Goal: Information Seeking & Learning: Learn about a topic

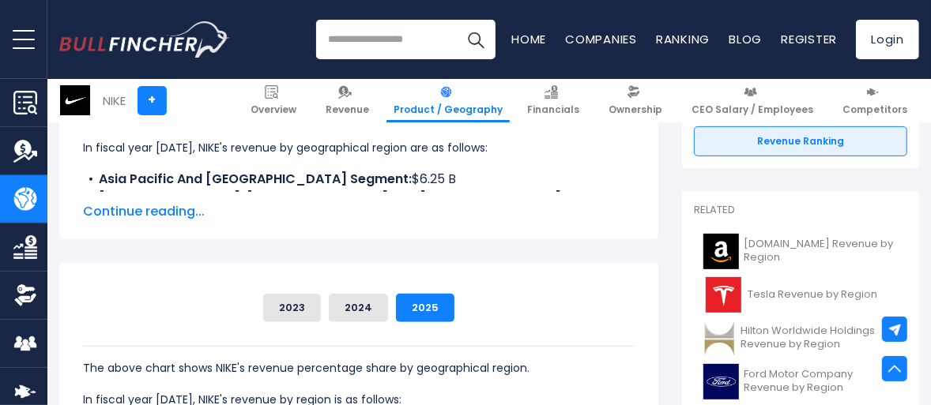
scroll to position [237, 0]
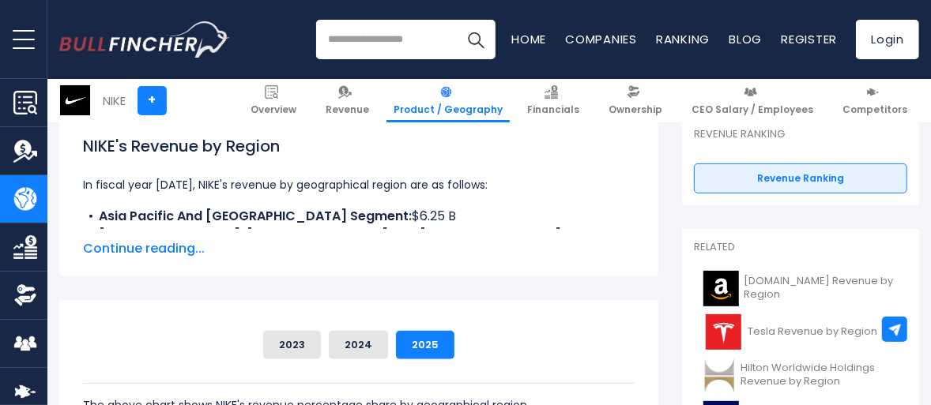
click at [168, 245] on span "Continue reading..." at bounding box center [358, 248] width 551 height 19
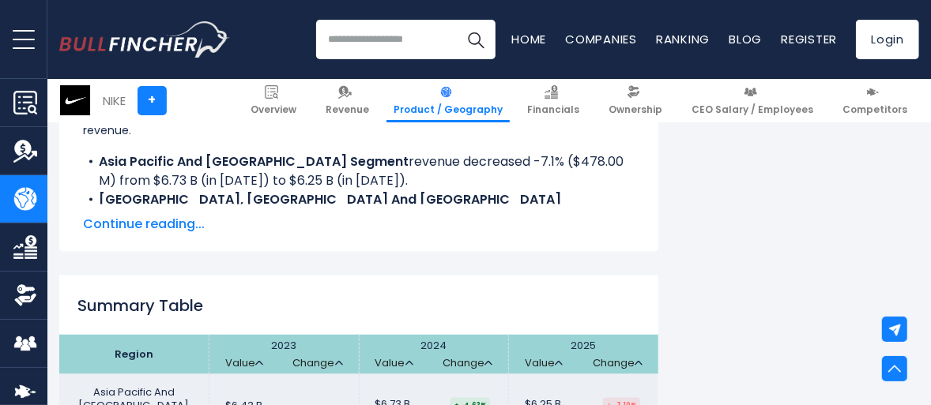
scroll to position [1422, 0]
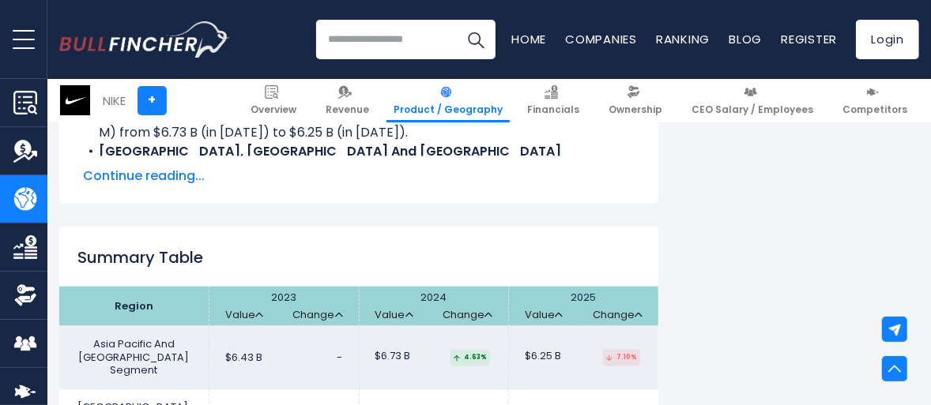
drag, startPoint x: 783, startPoint y: 1, endPoint x: 526, endPoint y: 194, distance: 321.1
drag, startPoint x: 573, startPoint y: 0, endPoint x: 742, endPoint y: 194, distance: 257.6
click at [742, 194] on div "NIKE's Revenue by Region In fiscal year 2025, NIKE's revenue by geographical re…" at bounding box center [489, 127] width 860 height 2393
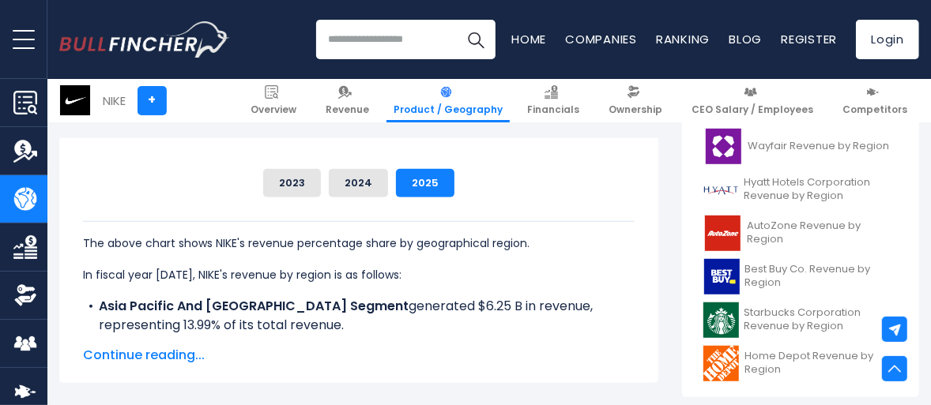
scroll to position [632, 0]
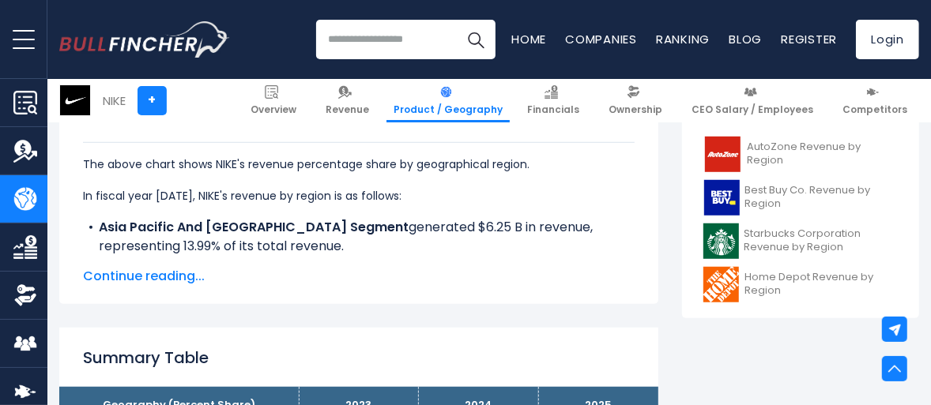
click at [160, 277] on span "Continue reading..." at bounding box center [358, 276] width 551 height 19
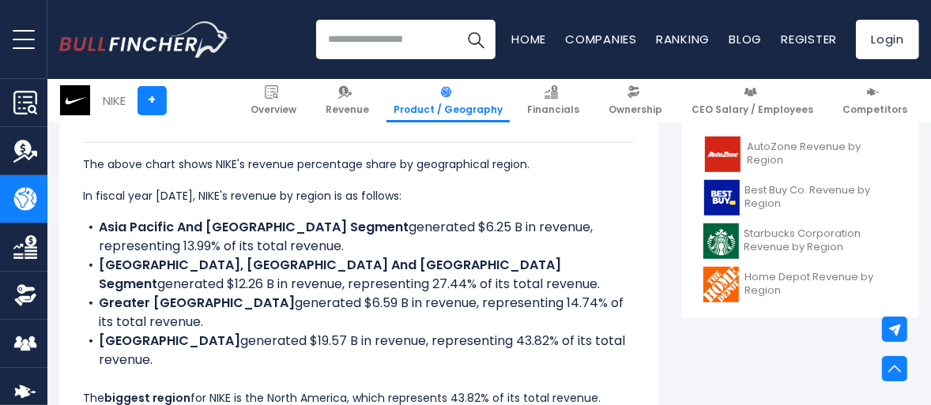
drag, startPoint x: 269, startPoint y: 250, endPoint x: 73, endPoint y: 230, distance: 196.2
click at [73, 230] on div "NIKE's Revenue Share by Region Asia Pacific And Latin America Segment 2023" at bounding box center [358, 266] width 599 height 415
copy li "Asia Pacific And Latin America Segment generated $6.25 B in revenue, representi…"
click at [436, 268] on li "Europe, Middle East And Africa Segment generated $12.26 B in revenue, represent…" at bounding box center [358, 275] width 551 height 38
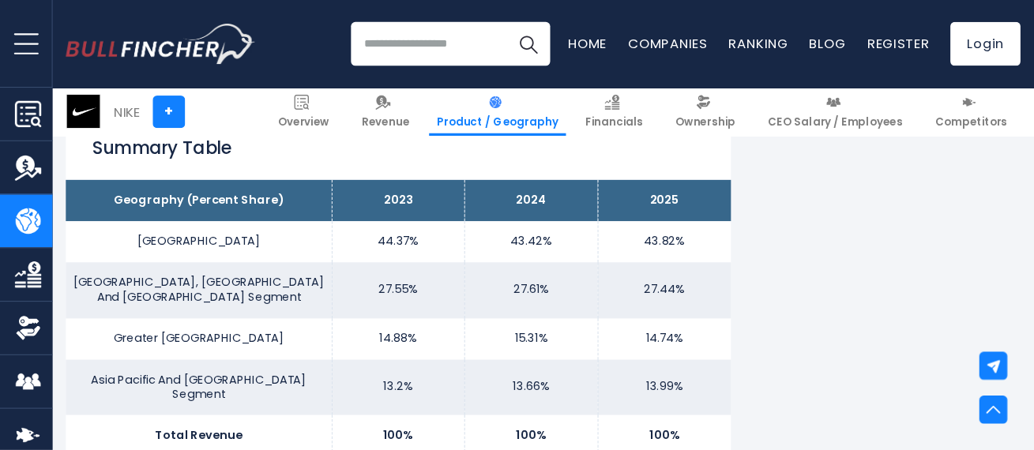
scroll to position [1027, 0]
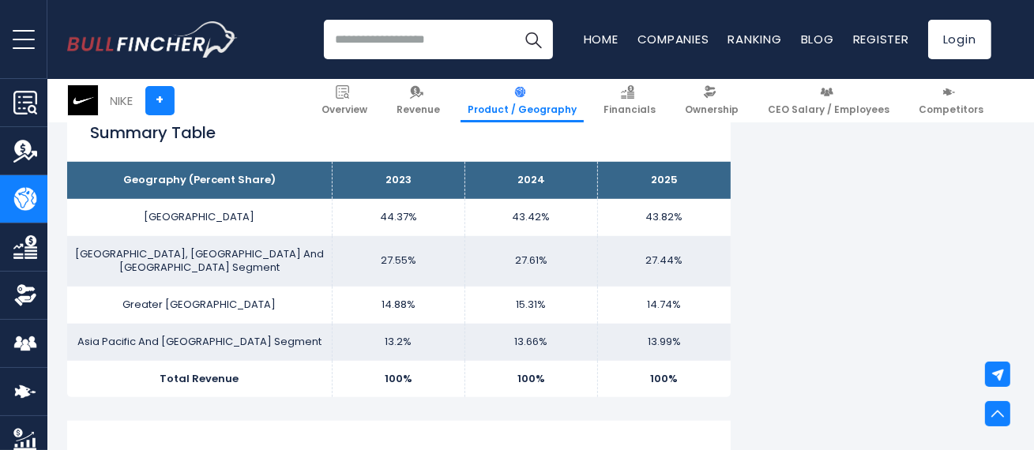
drag, startPoint x: 842, startPoint y: 0, endPoint x: 539, endPoint y: 381, distance: 486.9
click at [539, 378] on div "NIKE's Revenue by Region In fiscal year 2025, NIKE's revenue by geographical re…" at bounding box center [399, 219] width 664 height 1787
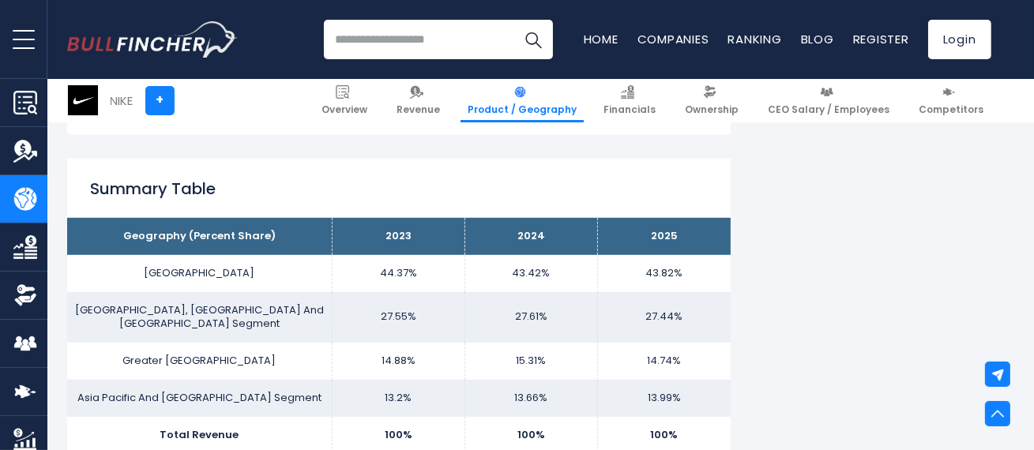
scroll to position [984, 0]
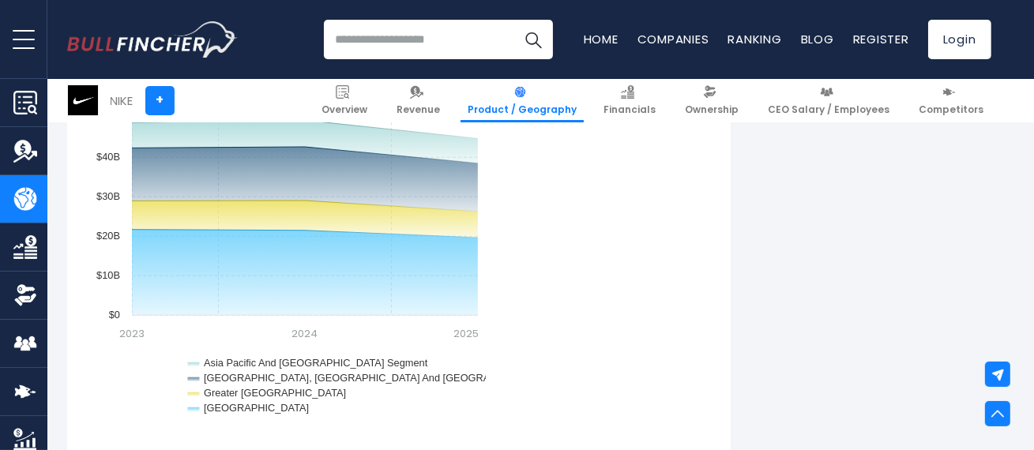
scroll to position [1334, 0]
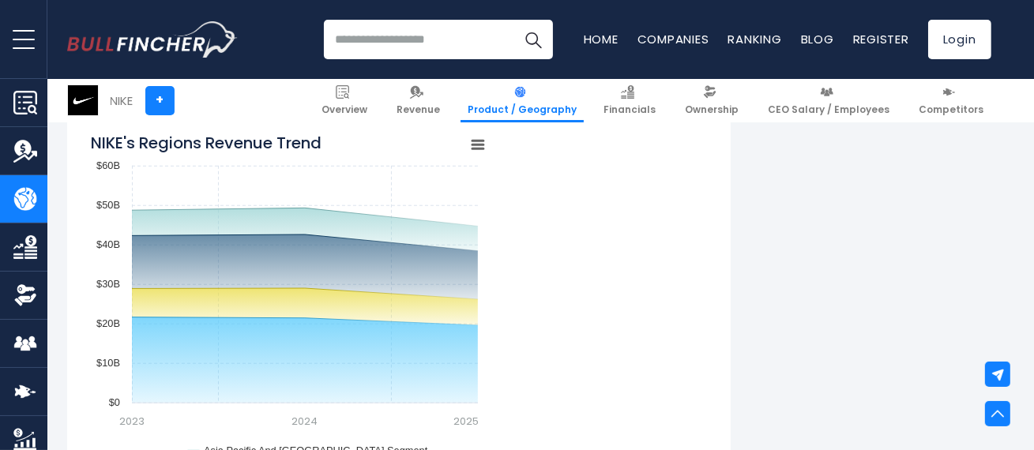
drag, startPoint x: 985, startPoint y: 0, endPoint x: 625, endPoint y: 308, distance: 474.1
click at [625, 308] on div "NIKE's Regions Revenue Trend Created with Highcharts 12.1.2 Chart context menu …" at bounding box center [399, 321] width 616 height 395
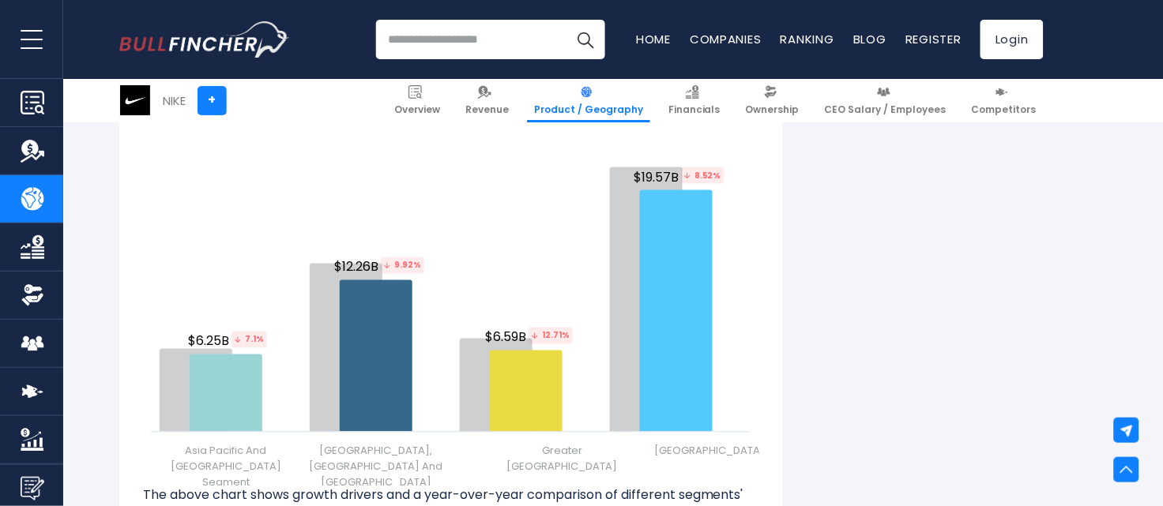
scroll to position [1829, 0]
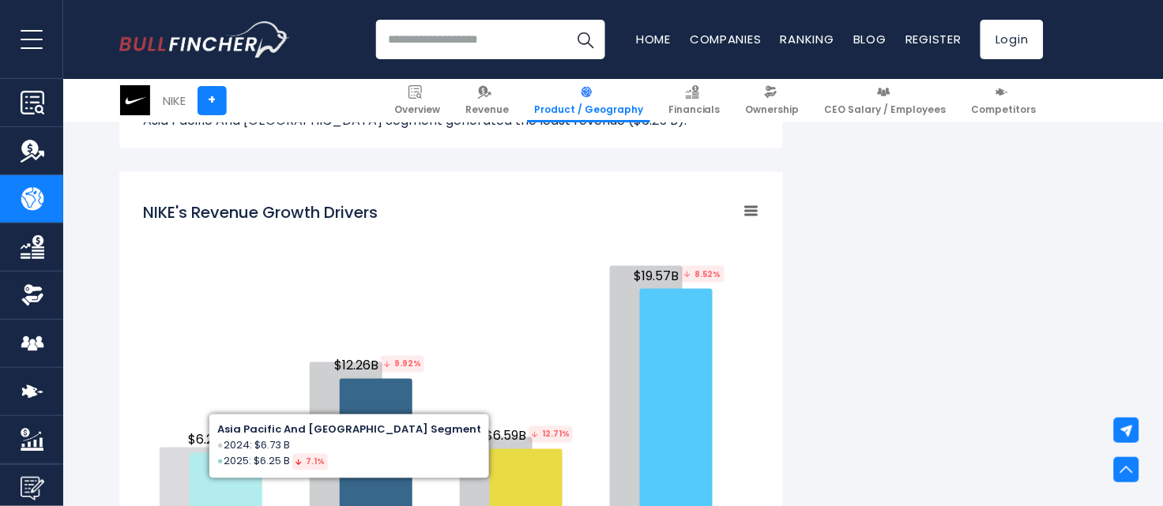
drag, startPoint x: 380, startPoint y: 195, endPoint x: 164, endPoint y: 208, distance: 216.1
click at [164, 208] on h2 "NIKE's Revenue Growth Drivers" at bounding box center [260, 213] width 235 height 24
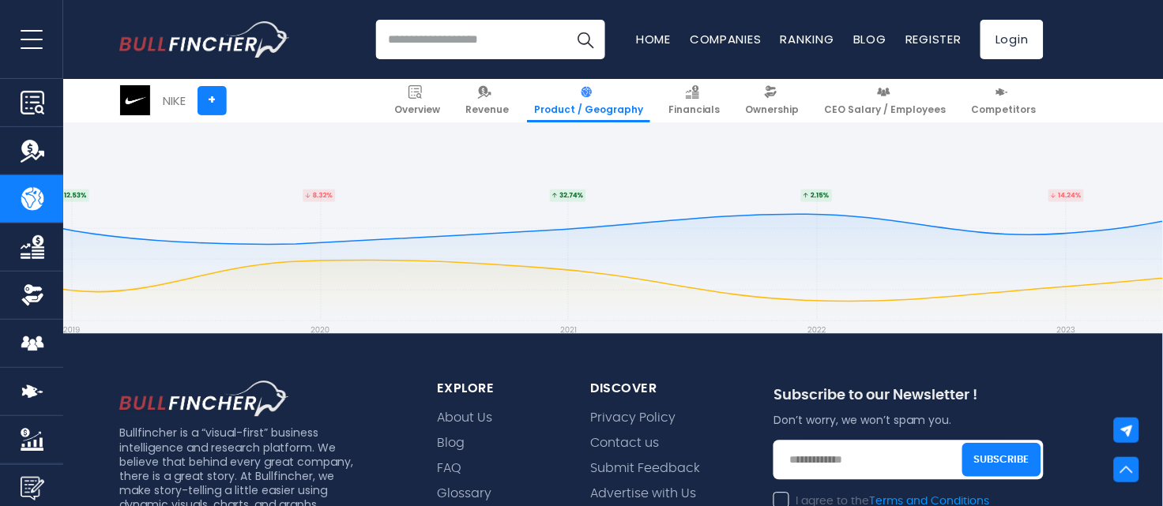
scroll to position [3508, 0]
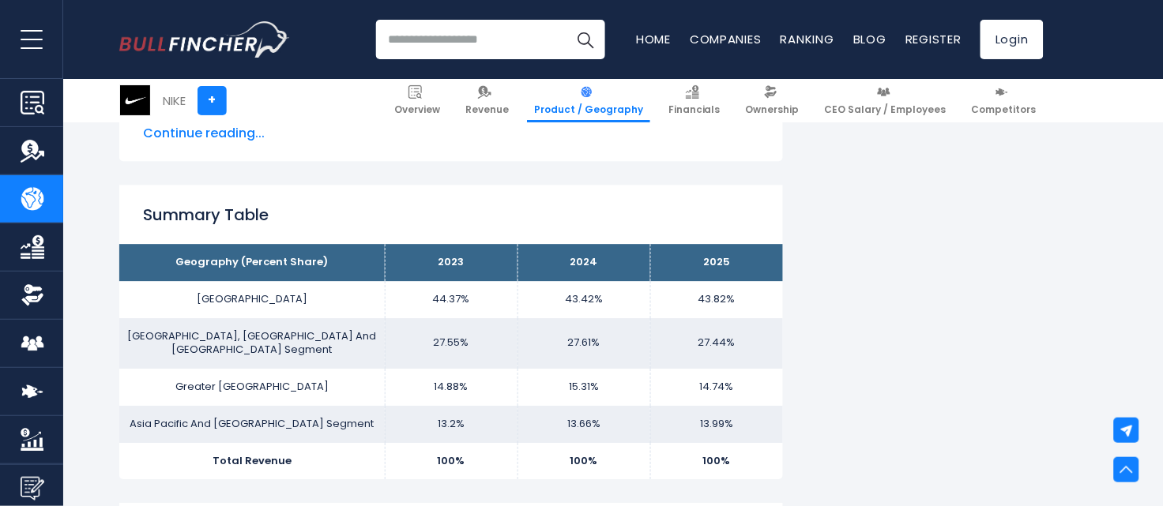
scroll to position [988, 0]
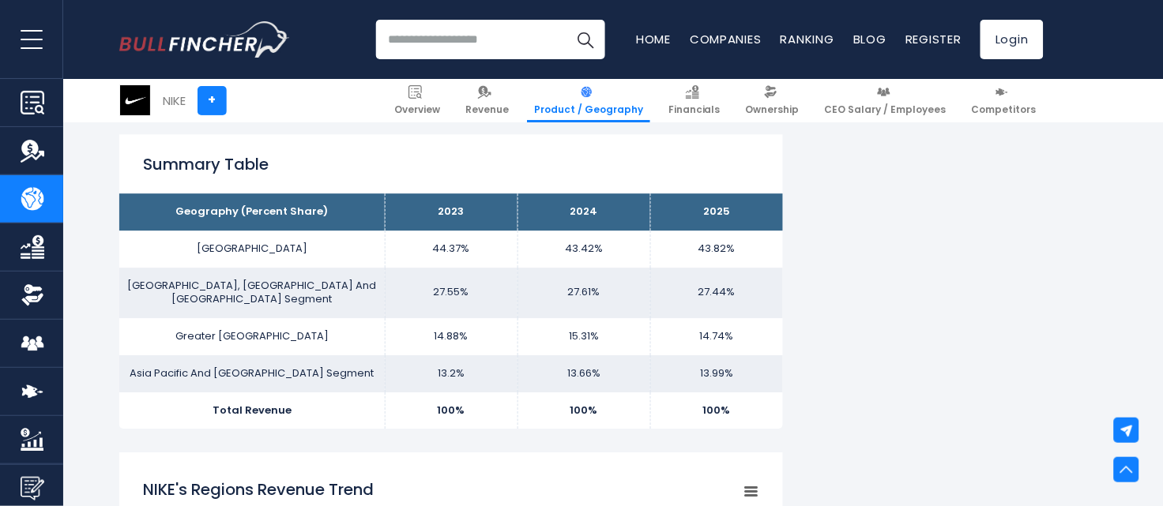
click at [470, 50] on input "search" at bounding box center [490, 40] width 229 height 40
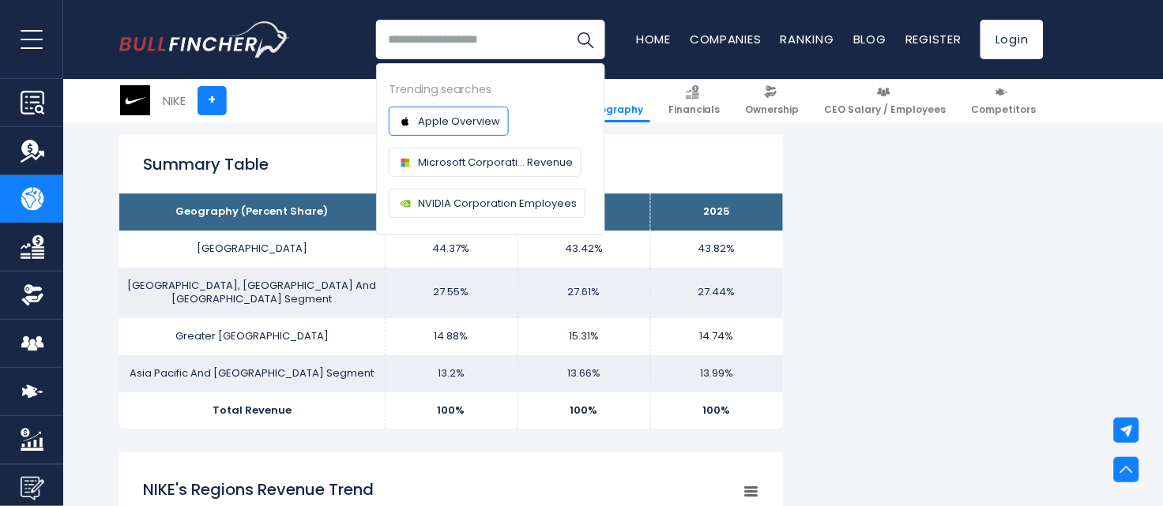
click at [445, 118] on span "Apple Overview" at bounding box center [459, 121] width 82 height 17
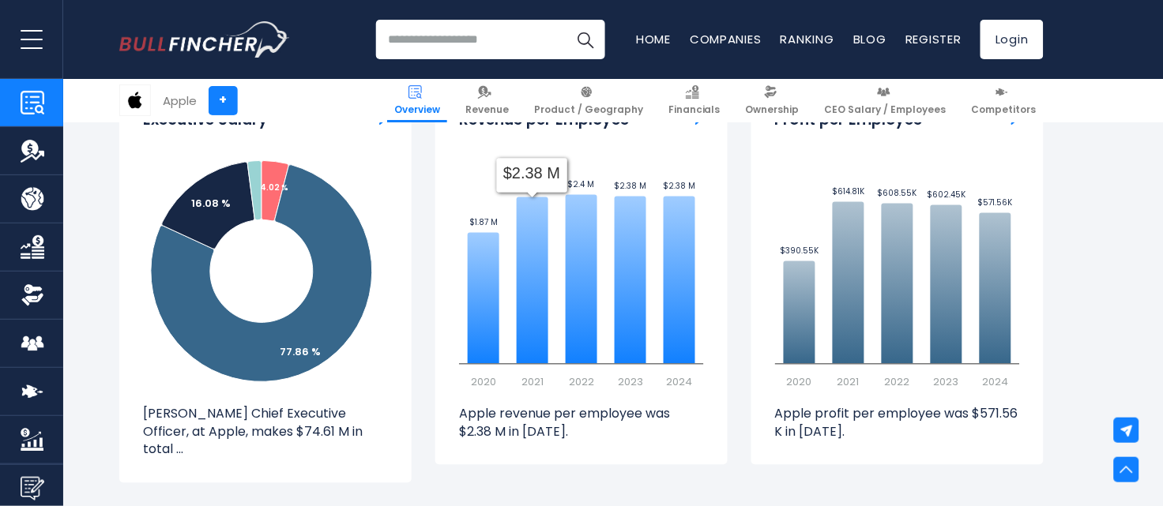
scroll to position [1975, 0]
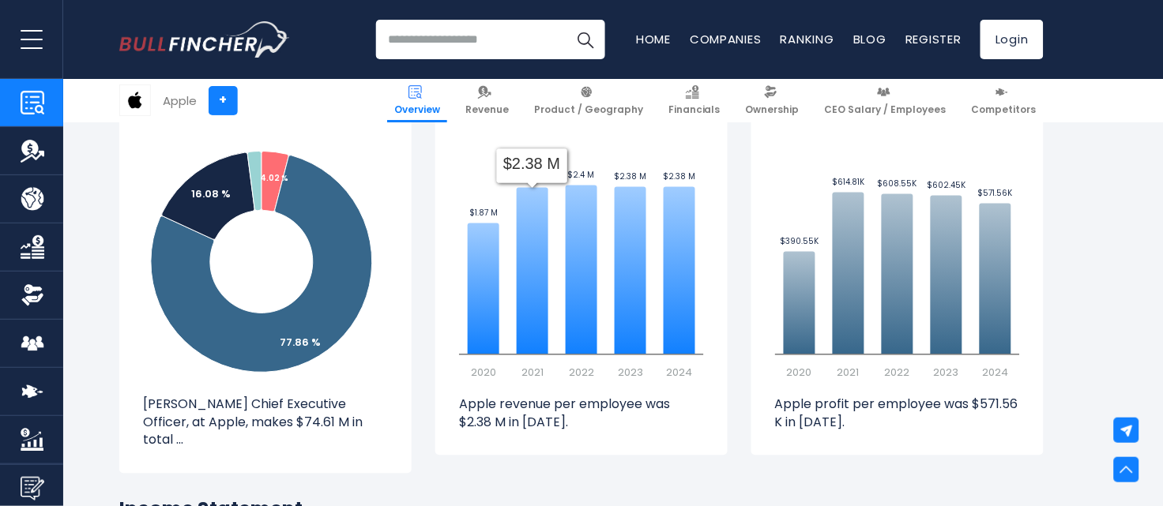
click at [500, 36] on input "search" at bounding box center [490, 40] width 229 height 40
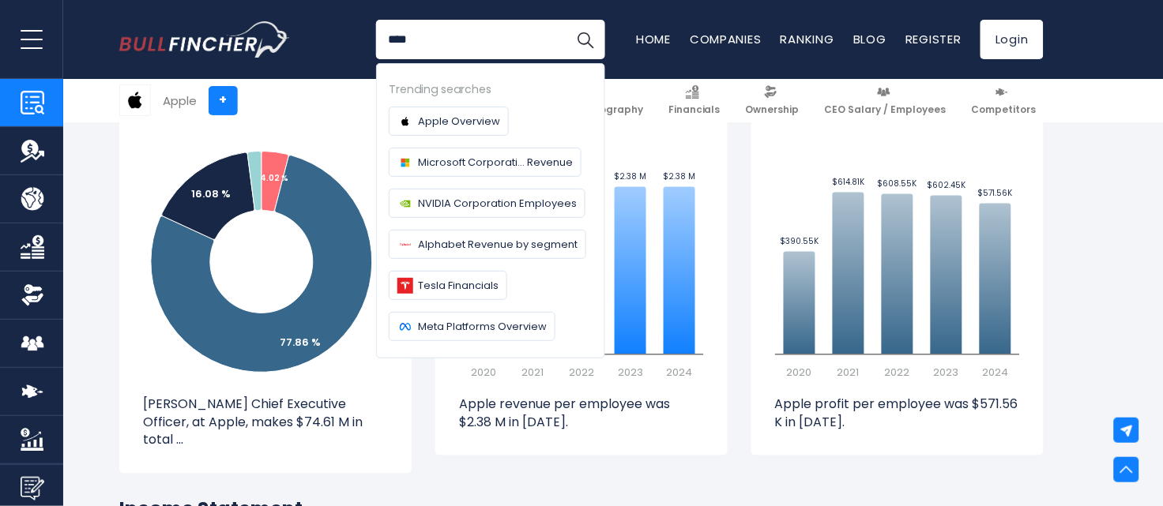
type input "****"
click at [566, 20] on button "Search" at bounding box center [586, 40] width 40 height 40
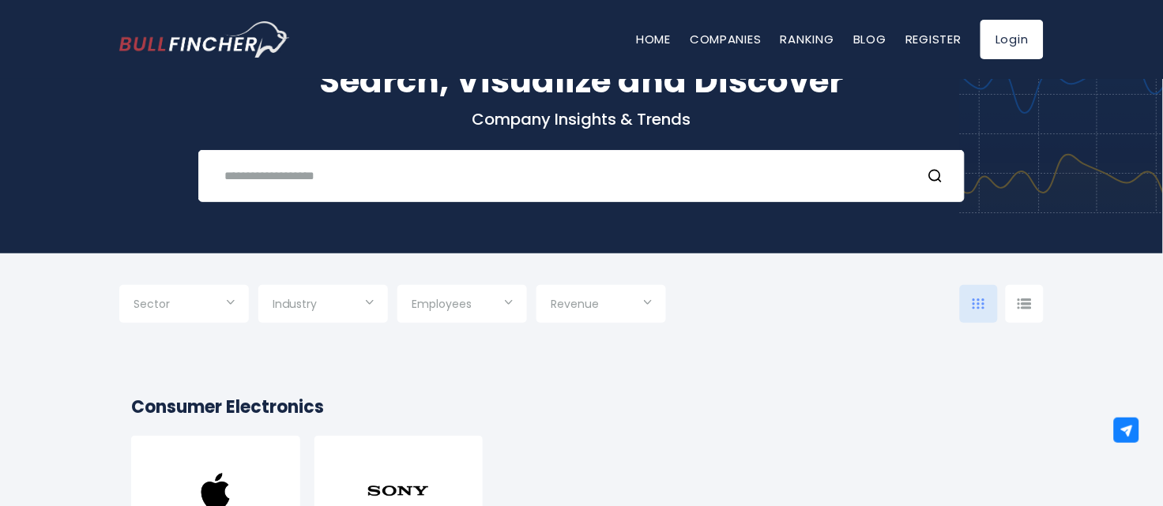
scroll to position [99, 0]
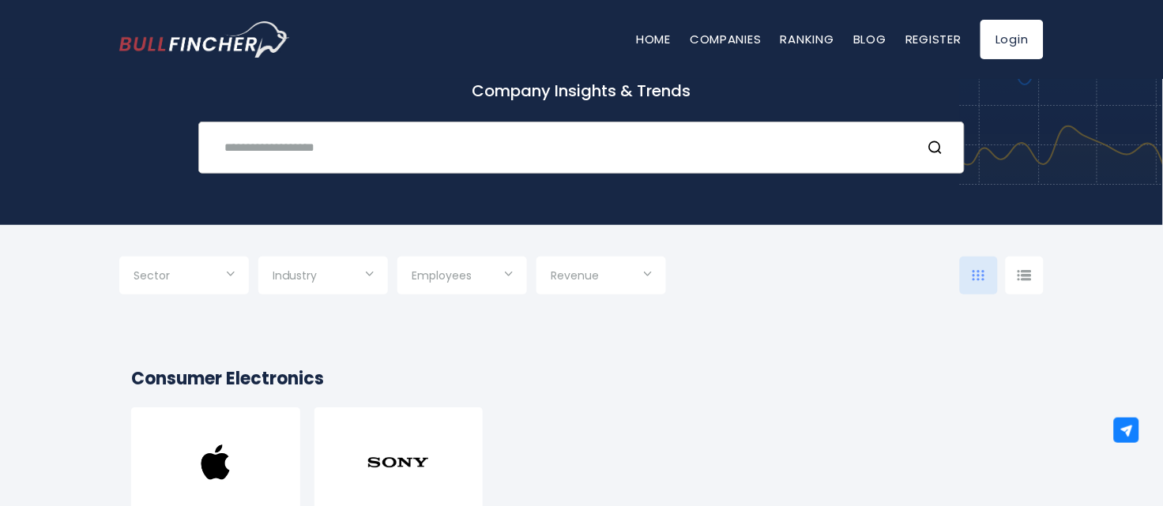
click at [450, 156] on input "text" at bounding box center [562, 147] width 694 height 29
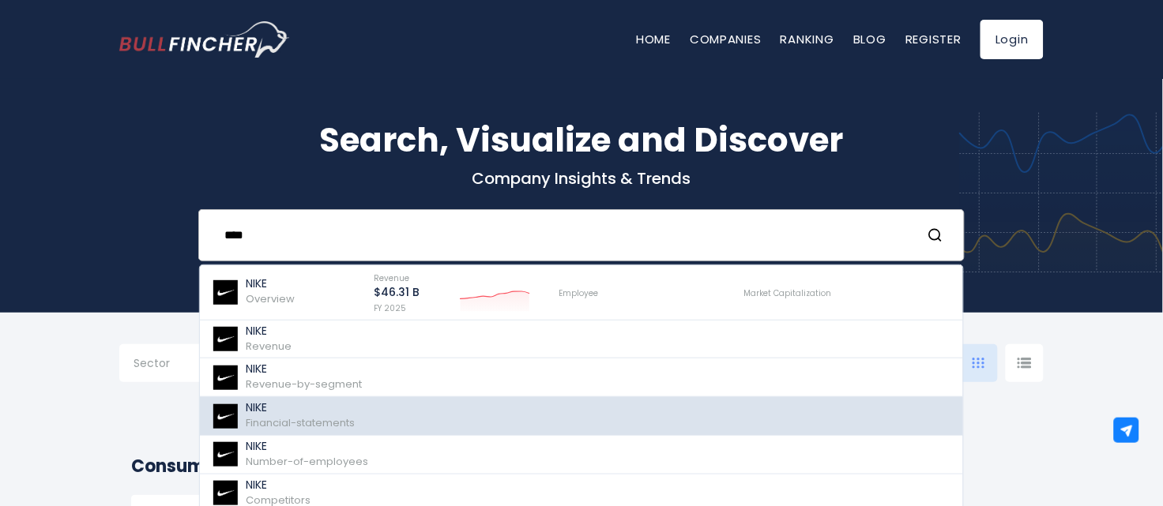
scroll to position [0, 0]
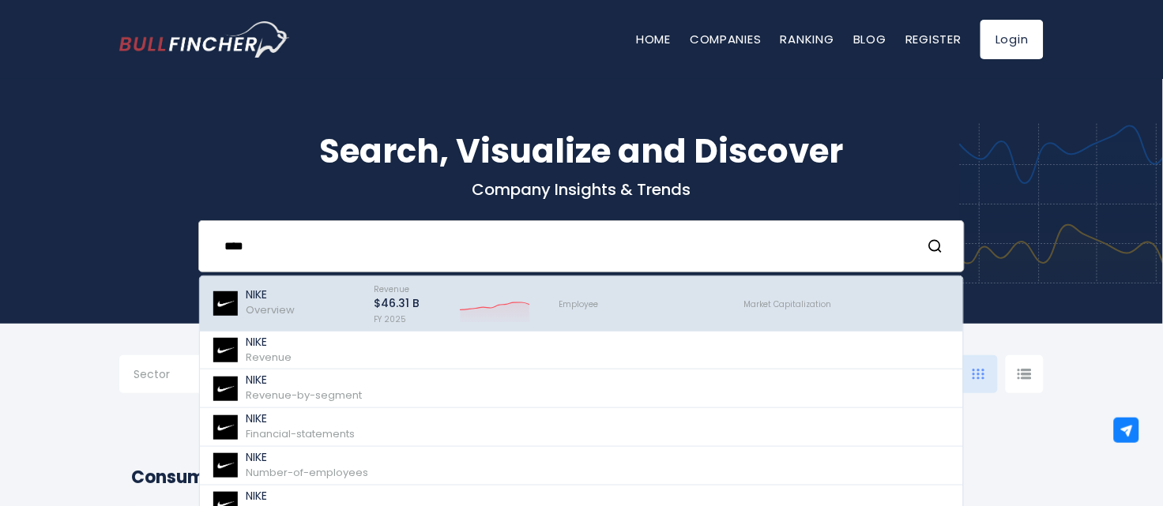
type input "****"
click at [349, 299] on div "NIKE Overview" at bounding box center [286, 303] width 148 height 47
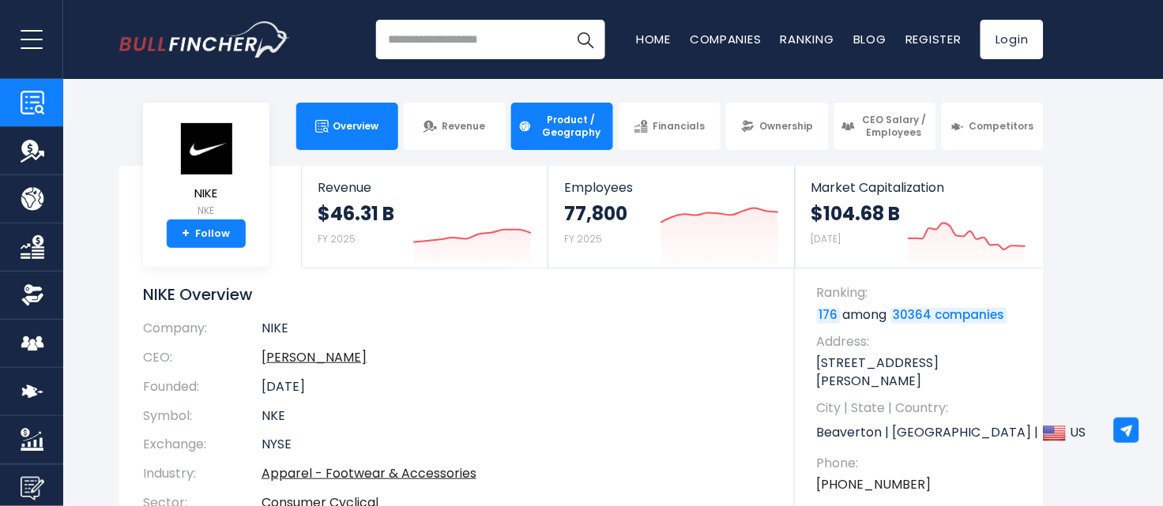
click at [564, 126] on span "Product / Geography" at bounding box center [571, 126] width 70 height 24
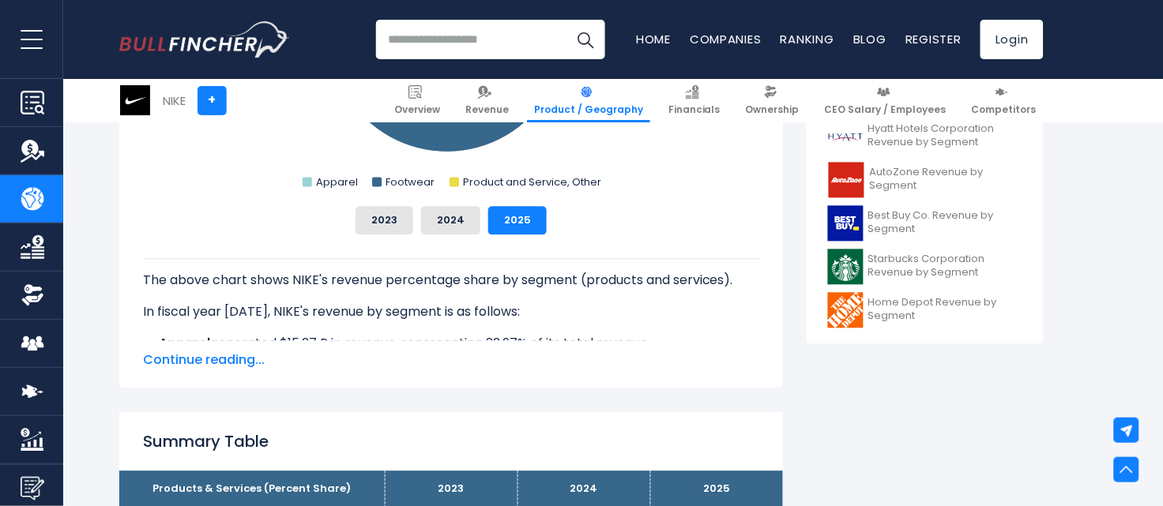
scroll to position [691, 0]
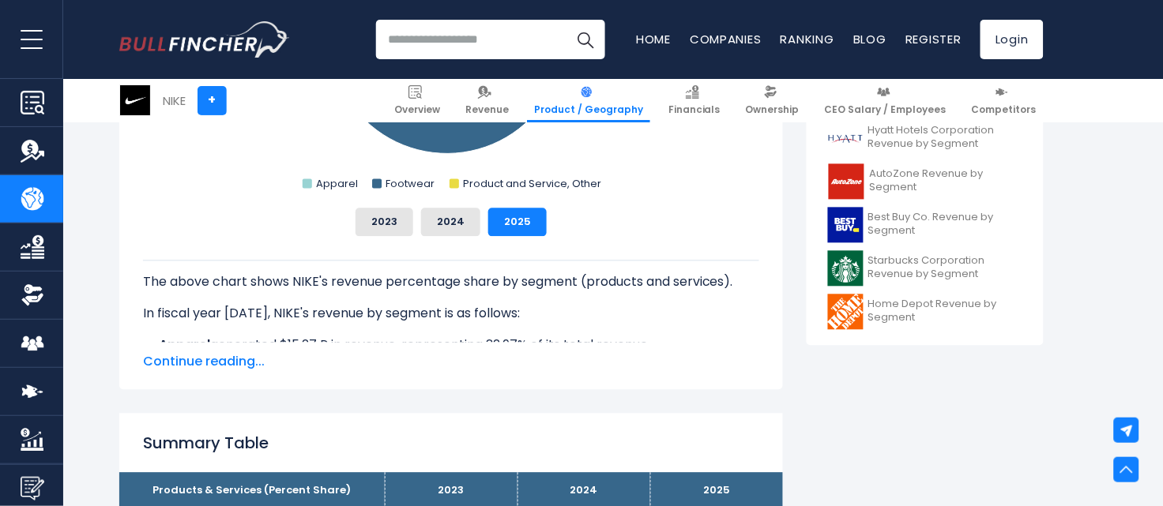
click at [206, 358] on span "Continue reading..." at bounding box center [451, 362] width 616 height 19
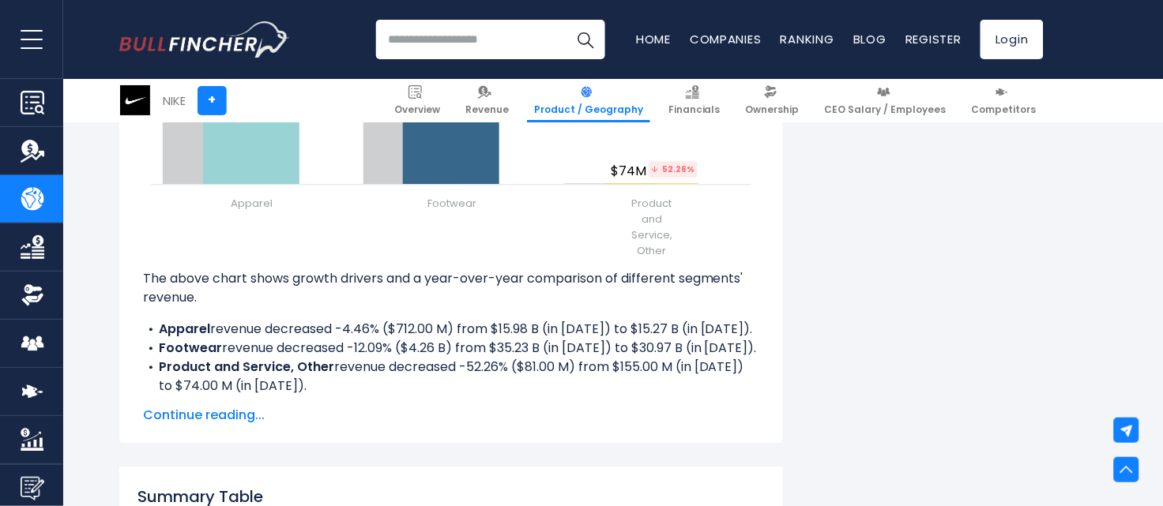
scroll to position [2272, 0]
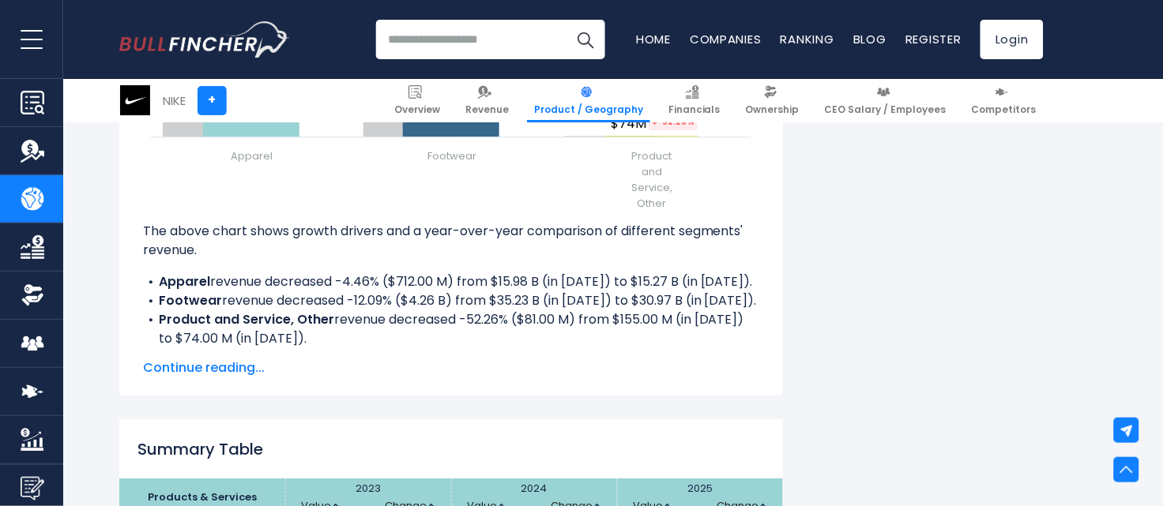
click at [224, 363] on span "Continue reading..." at bounding box center [451, 368] width 616 height 19
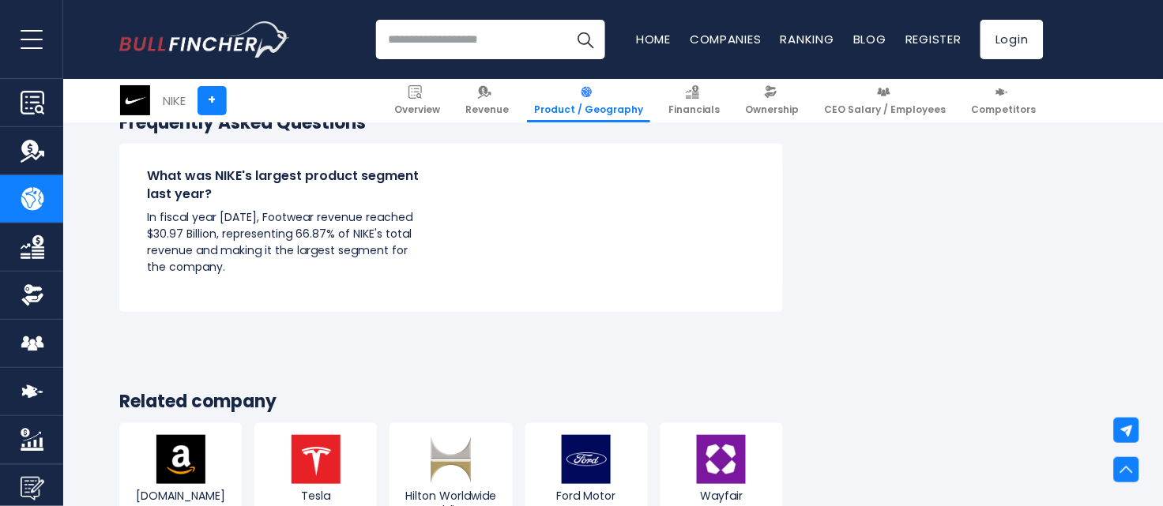
scroll to position [2864, 0]
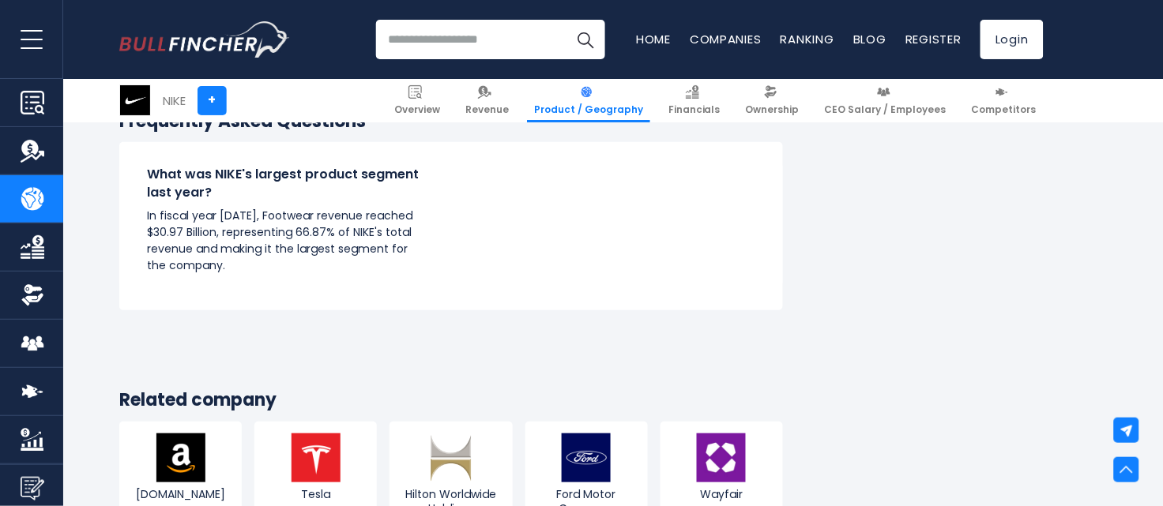
click at [192, 216] on p "In fiscal year 2025, Footwear revenue reached $30.97 Billion, representing 66.8…" at bounding box center [285, 241] width 277 height 66
click at [205, 247] on p "In fiscal year 2025, Footwear revenue reached $30.97 Billion, representing 66.8…" at bounding box center [285, 241] width 277 height 66
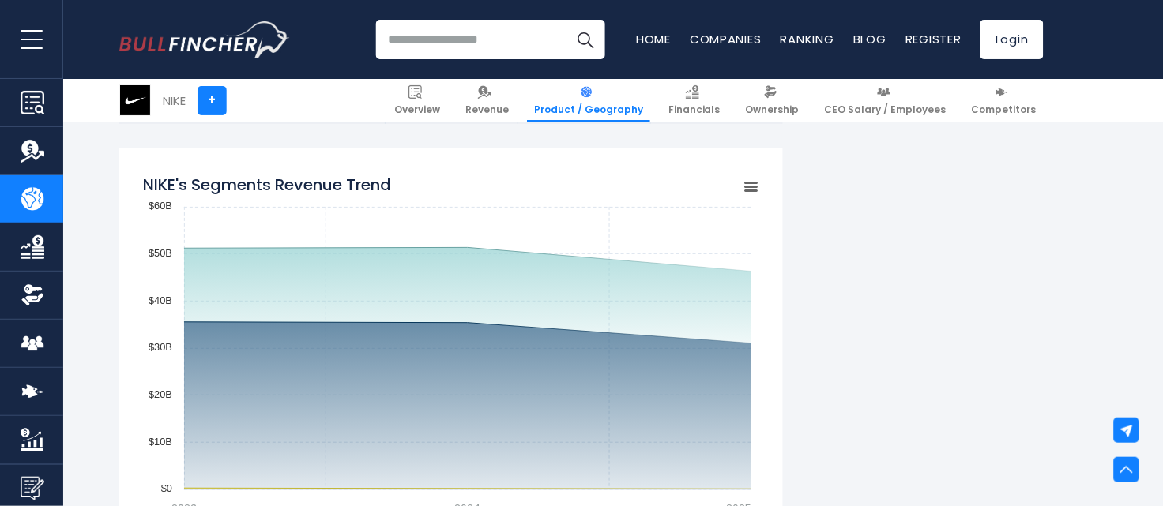
scroll to position [1185, 0]
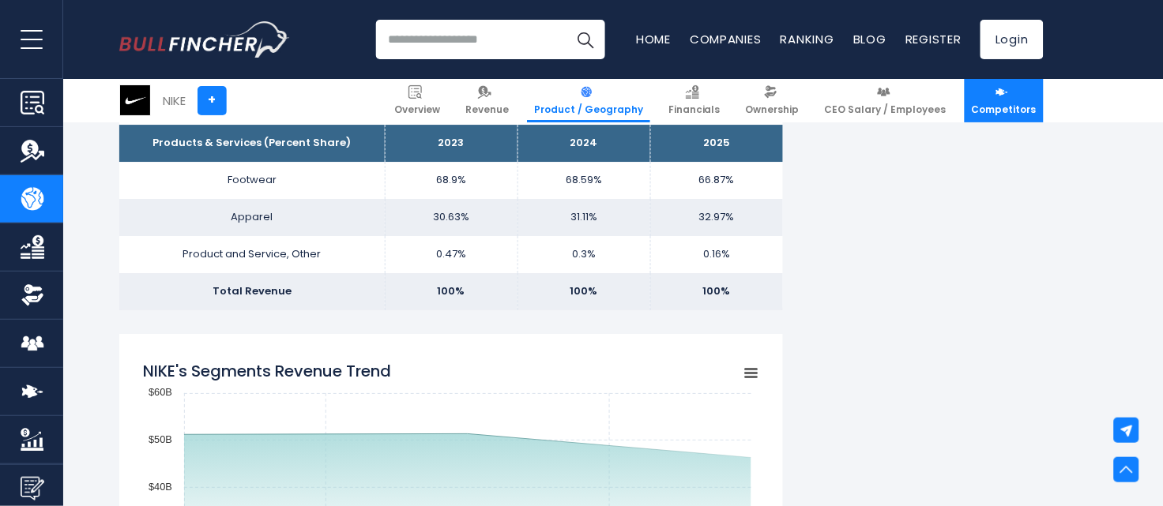
click at [989, 114] on span "Competitors" at bounding box center [1004, 110] width 65 height 13
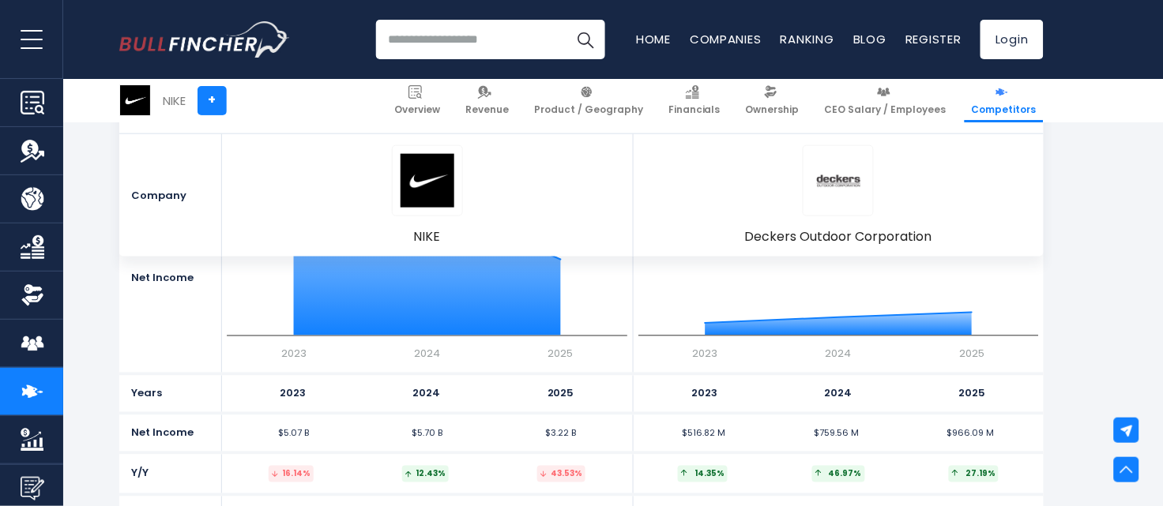
scroll to position [3259, 0]
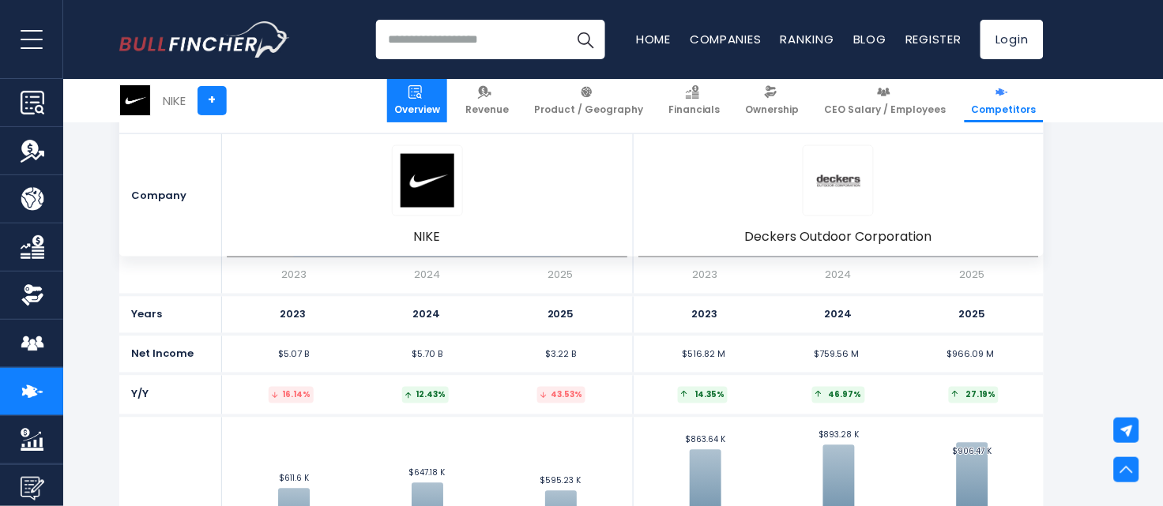
click at [436, 113] on span "Overview" at bounding box center [417, 110] width 46 height 13
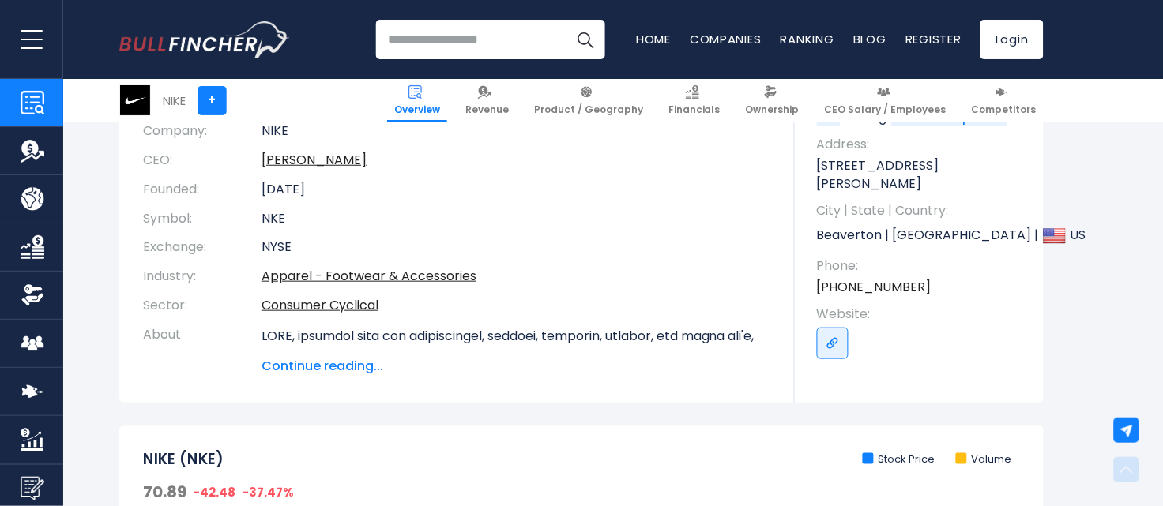
scroll to position [296, 0]
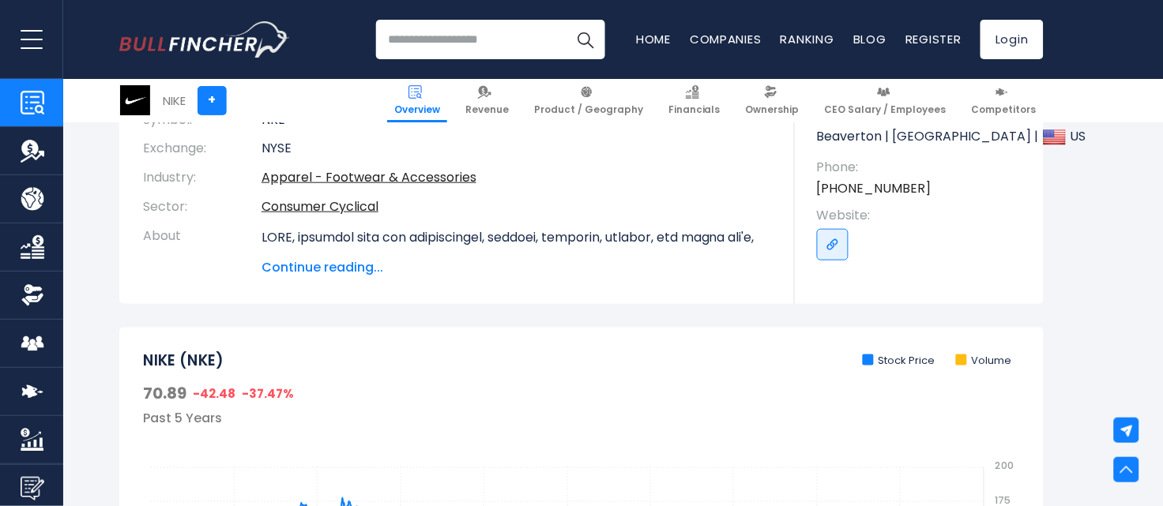
click at [283, 260] on span "Continue reading..." at bounding box center [517, 267] width 510 height 19
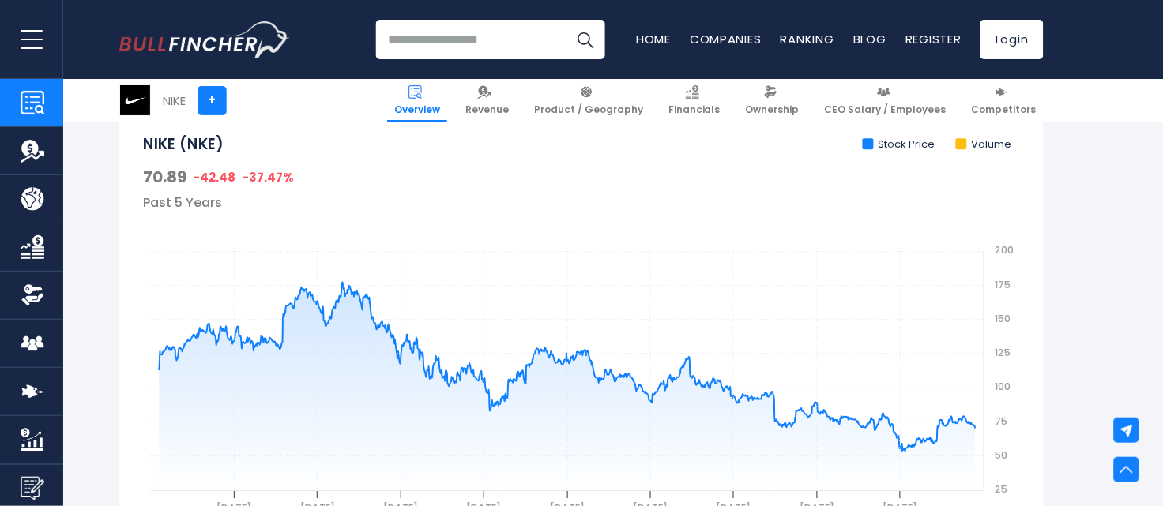
scroll to position [889, 0]
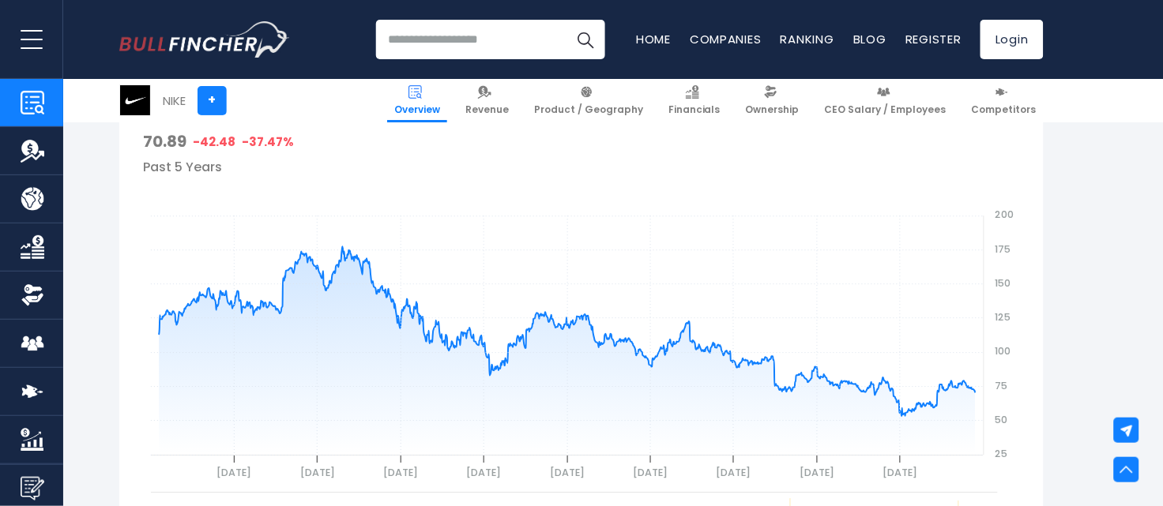
drag, startPoint x: 426, startPoint y: 25, endPoint x: 1105, endPoint y: 122, distance: 685.5
